Goal: Find specific page/section: Find specific page/section

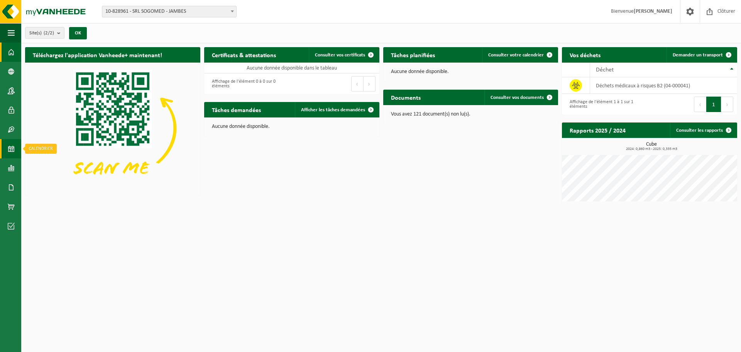
click at [12, 152] on span at bounding box center [11, 148] width 7 height 19
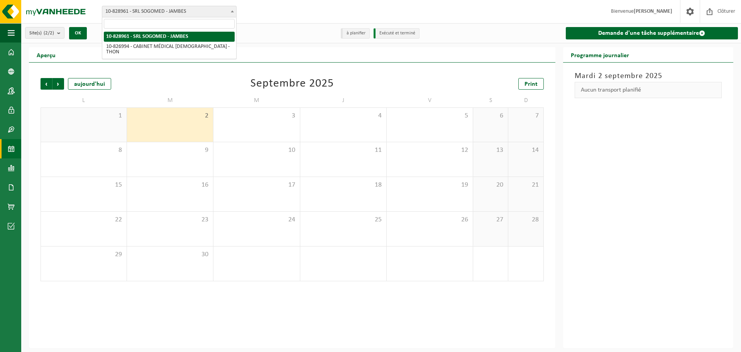
click at [160, 12] on span "10-828961 - SRL SOGOMED - JAMBES" at bounding box center [169, 11] width 134 height 11
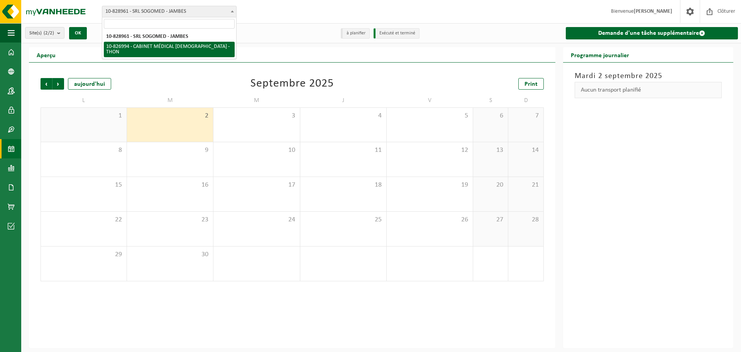
select select "87887"
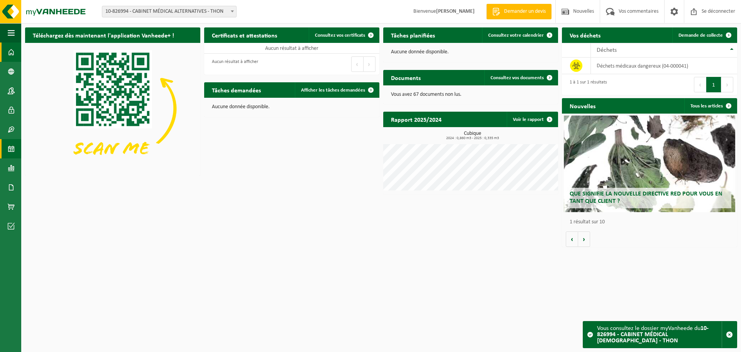
click at [10, 148] on span at bounding box center [11, 148] width 7 height 19
